Goal: Information Seeking & Learning: Learn about a topic

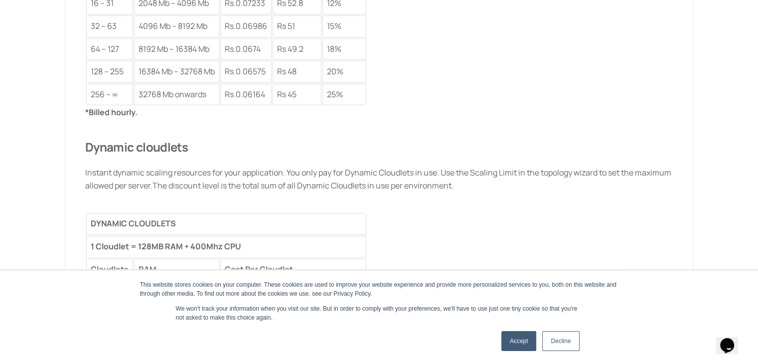
scroll to position [1475, 0]
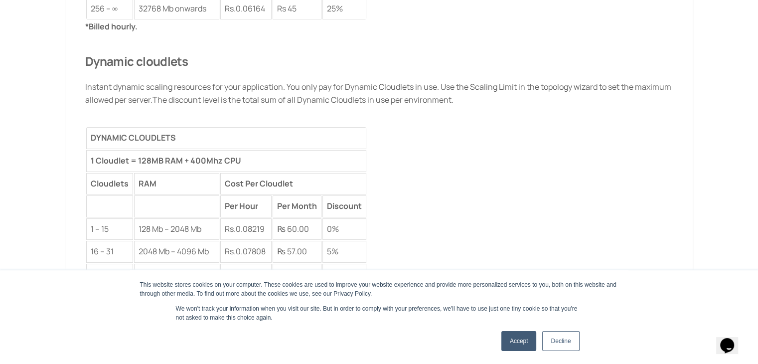
click at [517, 343] on link "Accept" at bounding box center [518, 341] width 35 height 20
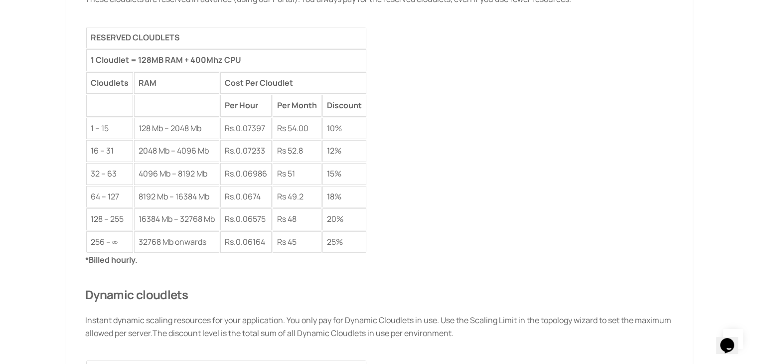
scroll to position [1176, 0]
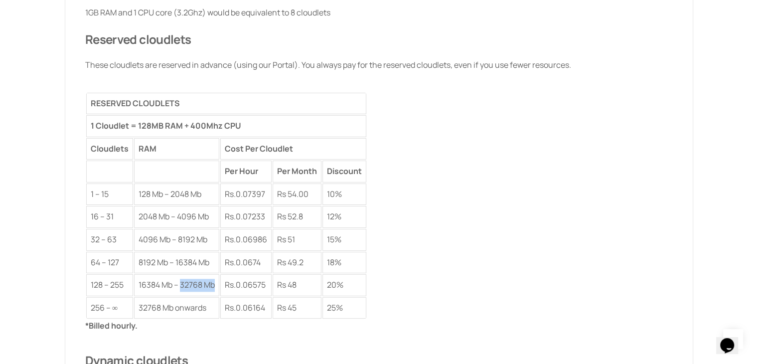
drag, startPoint x: 179, startPoint y: 280, endPoint x: 220, endPoint y: 282, distance: 40.4
click at [220, 282] on table "RESERVED CLOUDLETS 1 Cloudlet = 128MB RAM + 400Mhz CPU Cloudlets RAM Cost Per C…" at bounding box center [226, 206] width 282 height 228
copy td "32768 Mb"
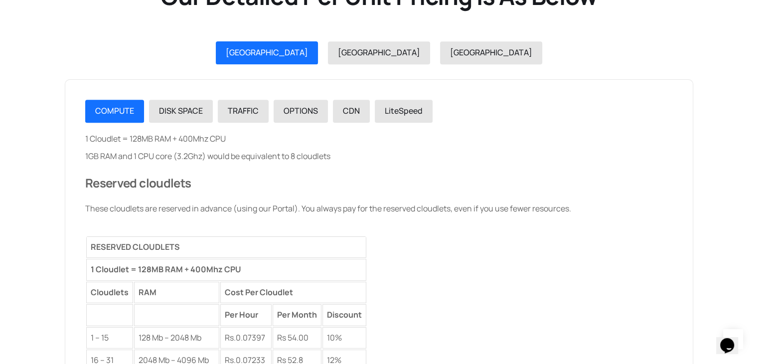
scroll to position [1027, 0]
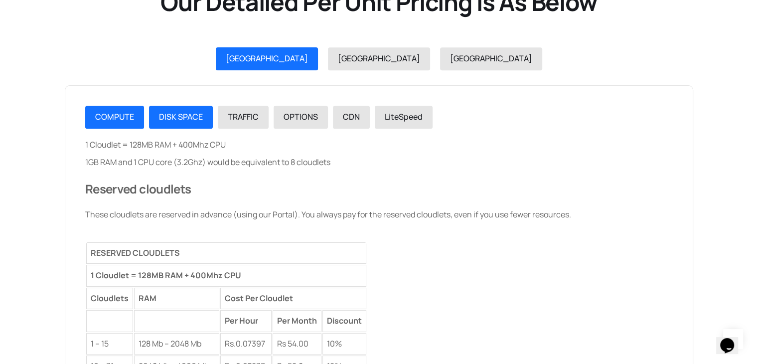
click at [164, 106] on link "DISK SPACE" at bounding box center [181, 117] width 64 height 23
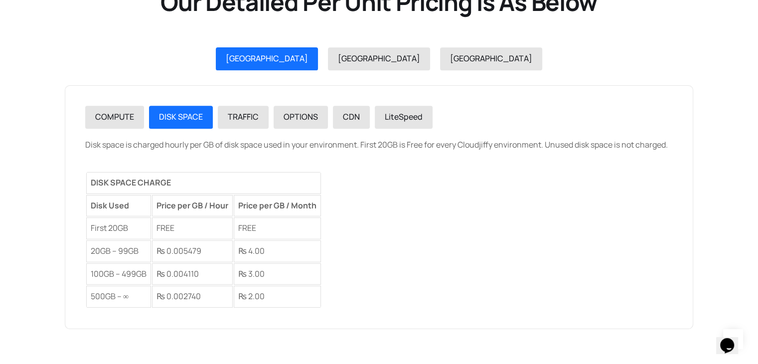
click at [250, 129] on div "COMPUTE DISK SPACE TRAFFIC OPTIONS CDN LiteSpeed 1 Cloudlet = 128MB RAM + 400Mh…" at bounding box center [379, 207] width 588 height 203
click at [244, 123] on link "TRAFFIC" at bounding box center [243, 117] width 51 height 23
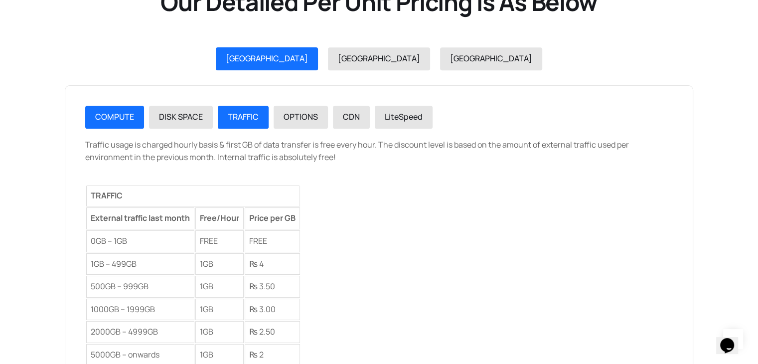
click at [99, 115] on span "COMPUTE" at bounding box center [114, 116] width 39 height 11
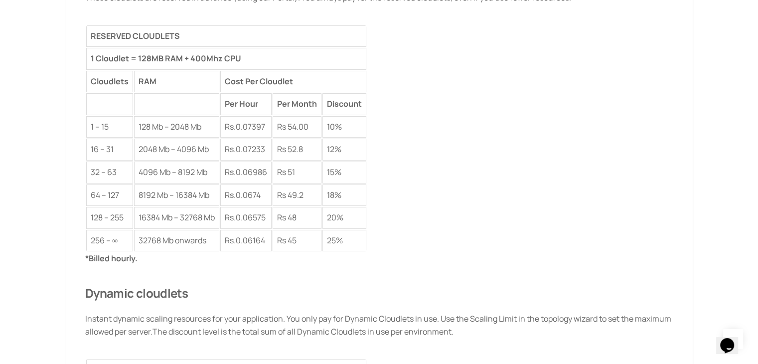
scroll to position [1226, 0]
